Goal: Task Accomplishment & Management: Complete application form

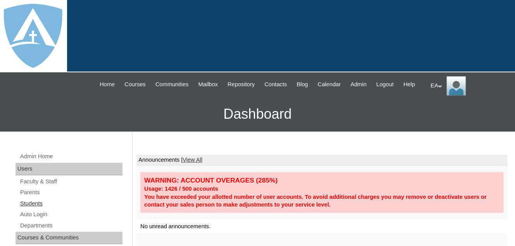
click at [31, 209] on link "Students" at bounding box center [70, 204] width 103 height 10
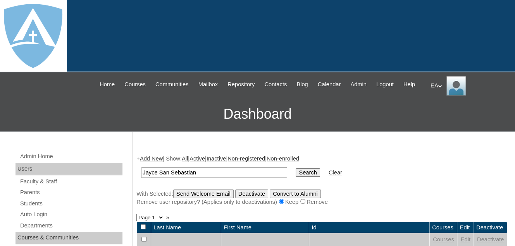
type input "Jayce San Sebastian"
click at [296, 177] on input "Search" at bounding box center [308, 173] width 24 height 9
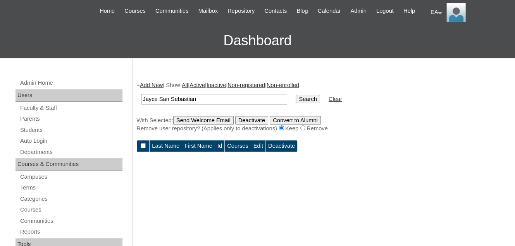
scroll to position [78, 0]
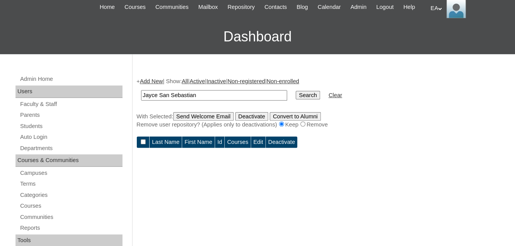
click at [221, 101] on input "Jayce San Sebastian" at bounding box center [214, 95] width 146 height 10
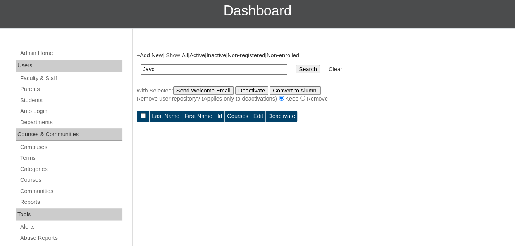
scroll to position [116, 0]
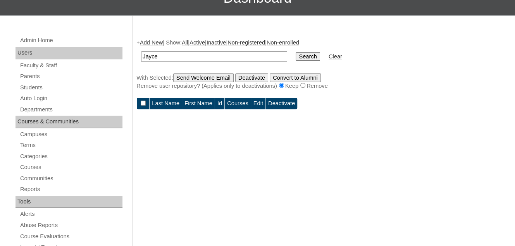
type input "Jayce"
click at [296, 52] on input "Search" at bounding box center [308, 56] width 24 height 9
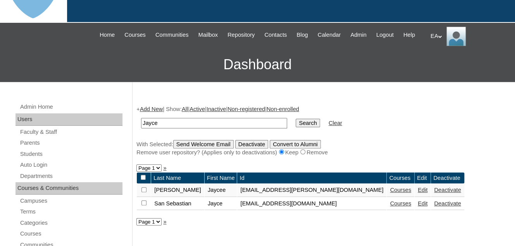
scroll to position [116, 0]
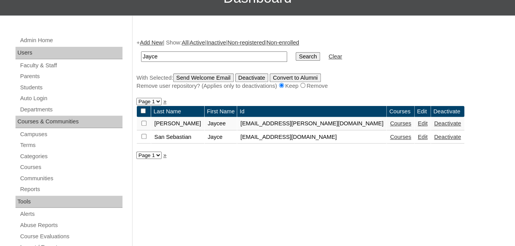
click at [390, 140] on link "Courses" at bounding box center [400, 137] width 21 height 6
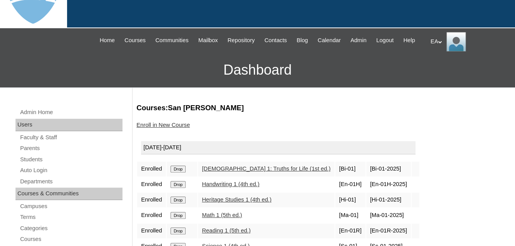
scroll to position [116, 0]
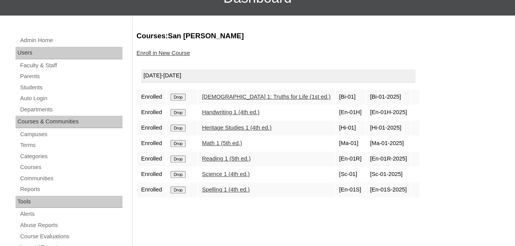
click at [149, 56] on link "Enroll in New Course" at bounding box center [162, 53] width 53 height 6
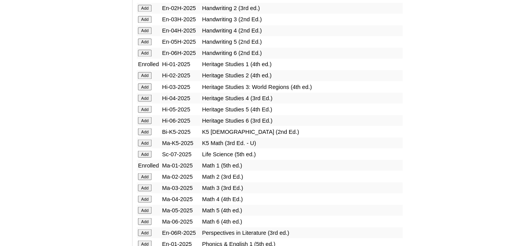
scroll to position [891, 0]
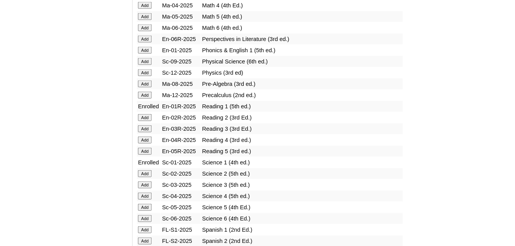
click at [146, 52] on input "Add" at bounding box center [145, 50] width 14 height 7
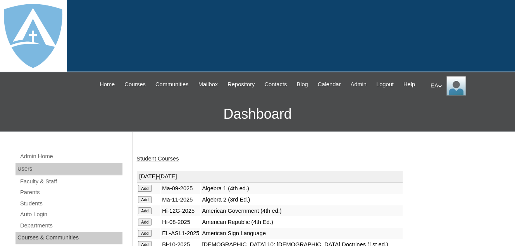
click at [150, 162] on link "Student Courses" at bounding box center [157, 159] width 42 height 6
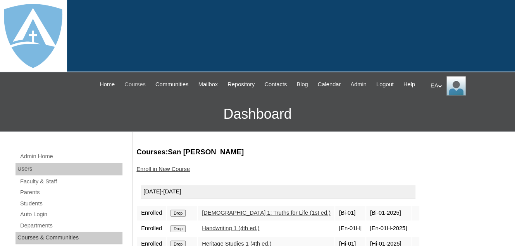
click at [138, 84] on span "Courses" at bounding box center [134, 84] width 21 height 9
